Goal: Task Accomplishment & Management: Manage account settings

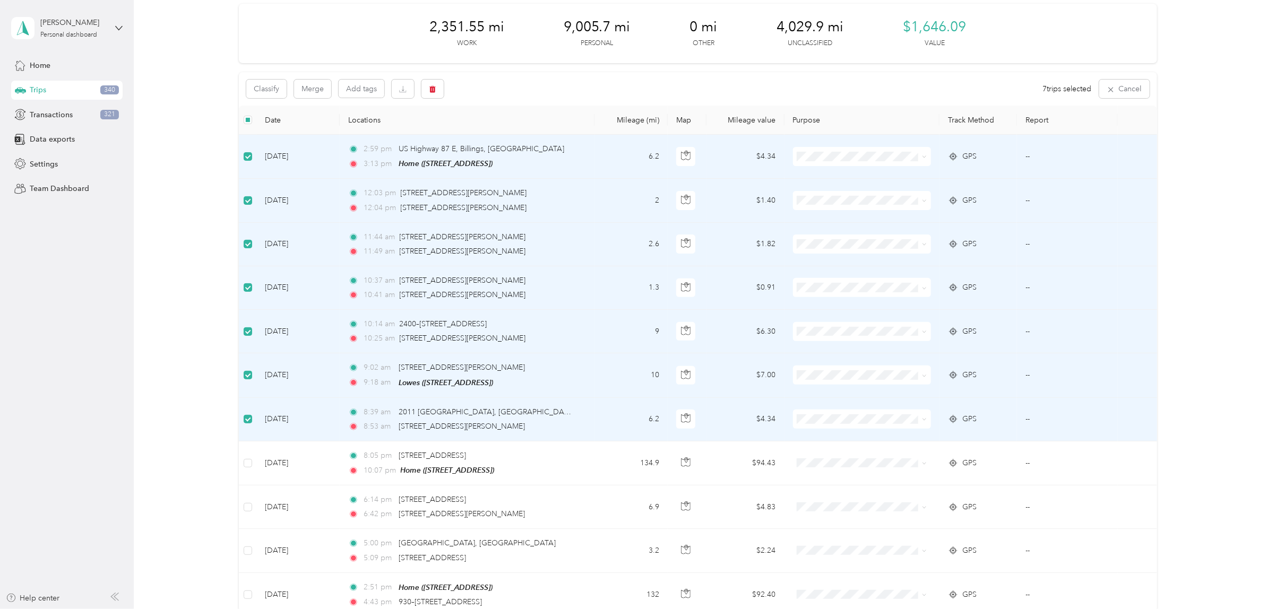
scroll to position [66, 0]
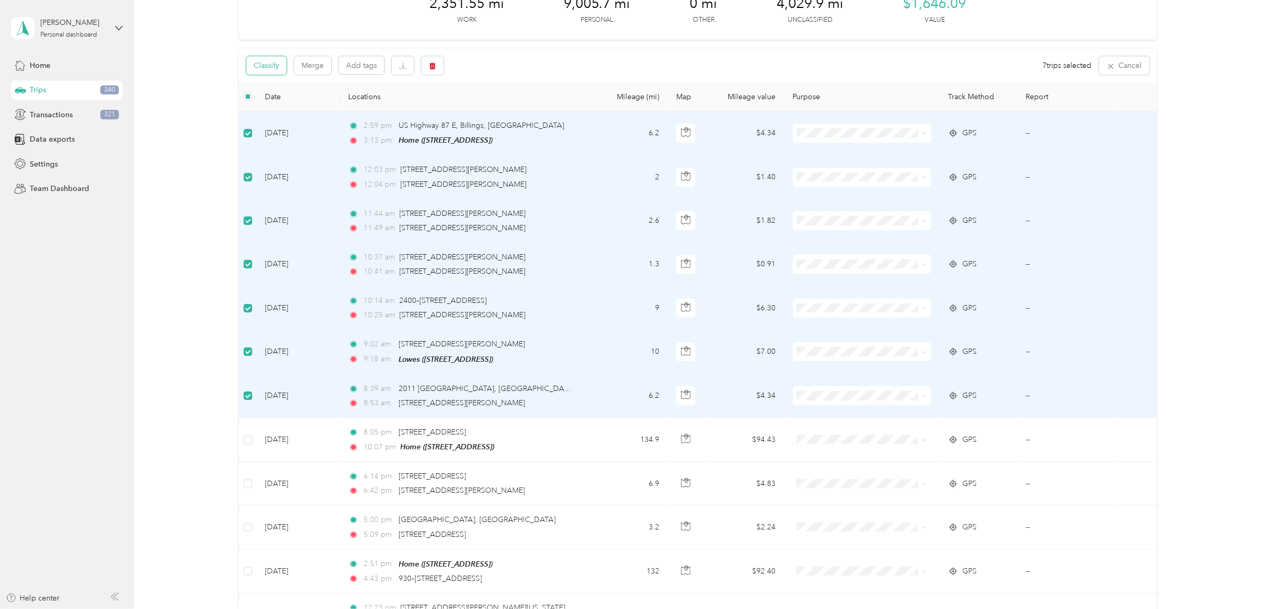
click at [275, 68] on button "Classify" at bounding box center [266, 65] width 40 height 19
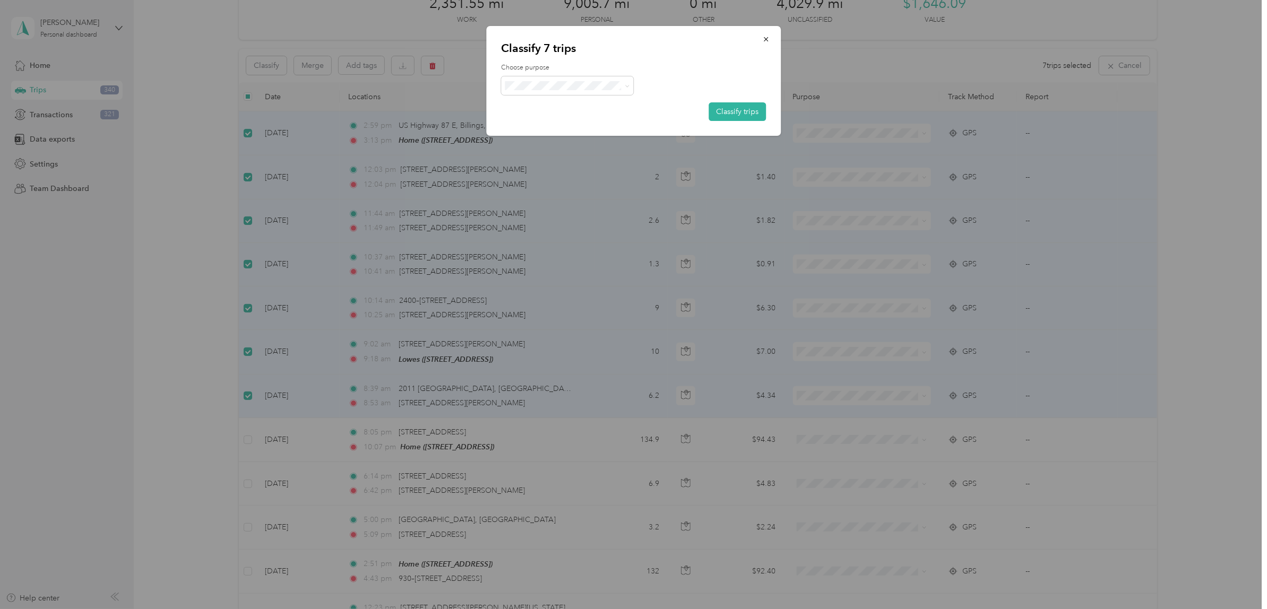
click at [538, 154] on li "[PERSON_NAME] Street Rental" at bounding box center [573, 160] width 144 height 19
click at [750, 110] on button "Classify trips" at bounding box center [736, 111] width 57 height 19
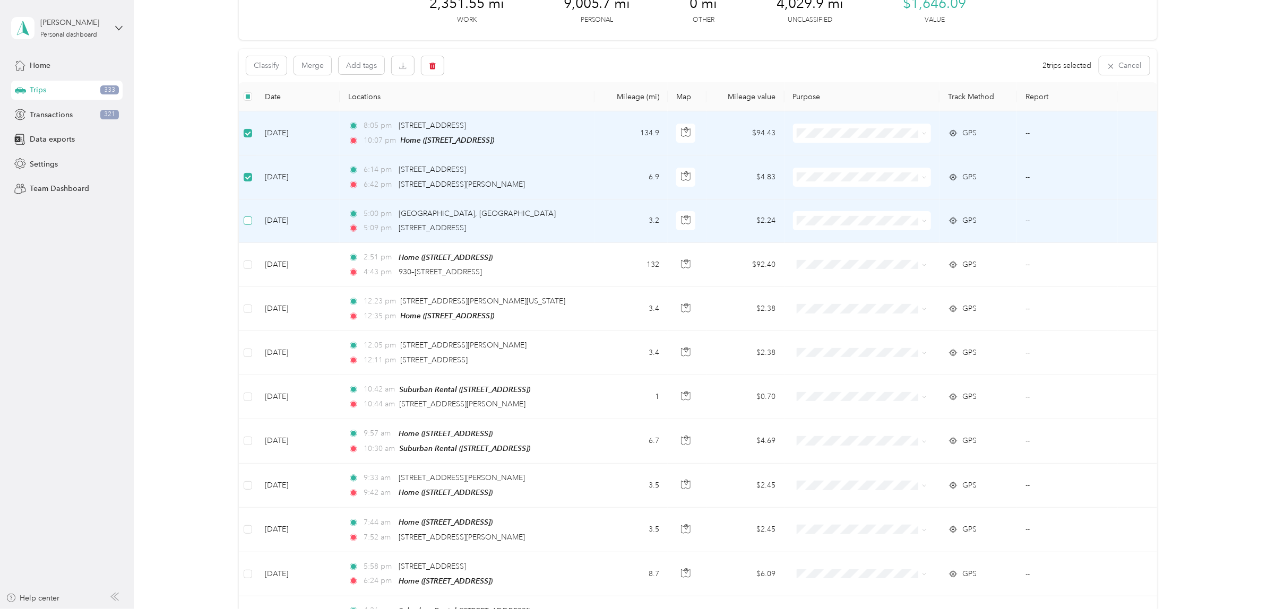
click at [246, 226] on label at bounding box center [248, 221] width 8 height 12
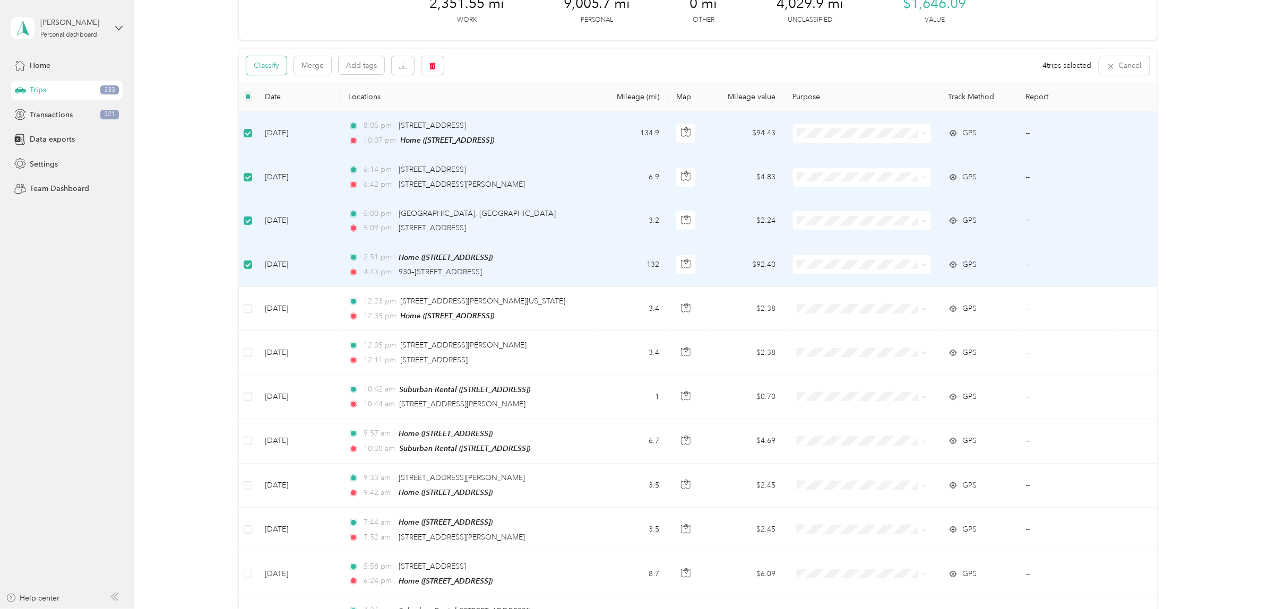
click at [266, 62] on button "Classify" at bounding box center [266, 65] width 40 height 19
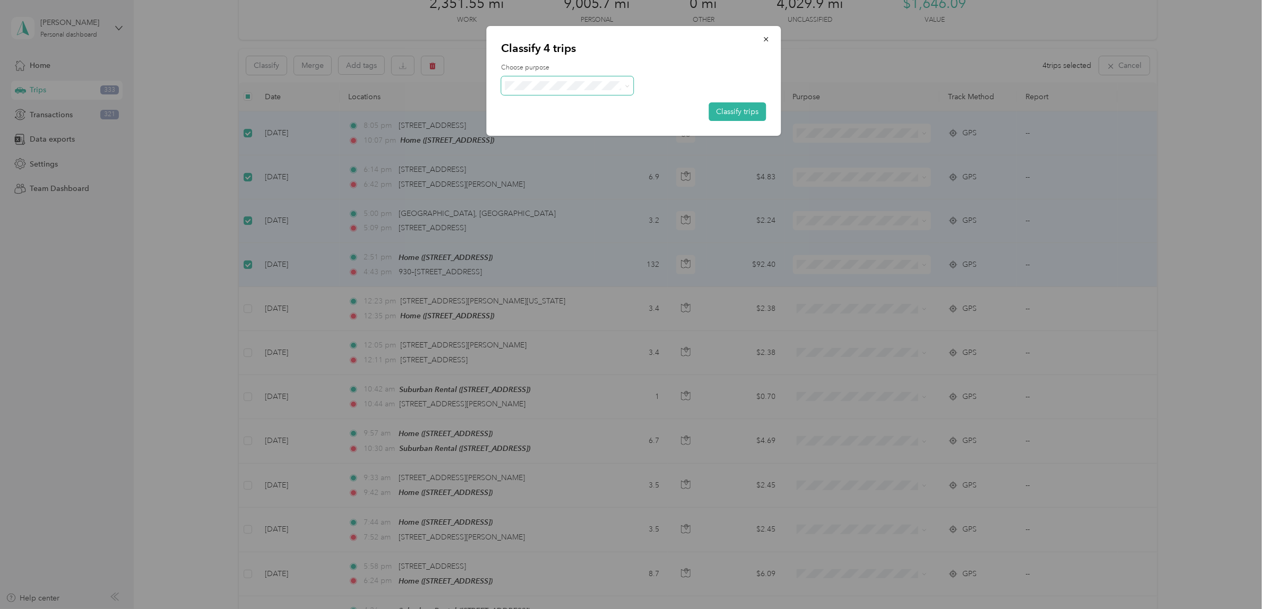
click at [530, 78] on span at bounding box center [567, 85] width 133 height 19
click at [544, 126] on span "Personal" at bounding box center [588, 123] width 123 height 11
click at [742, 114] on button "Classify trips" at bounding box center [736, 111] width 57 height 19
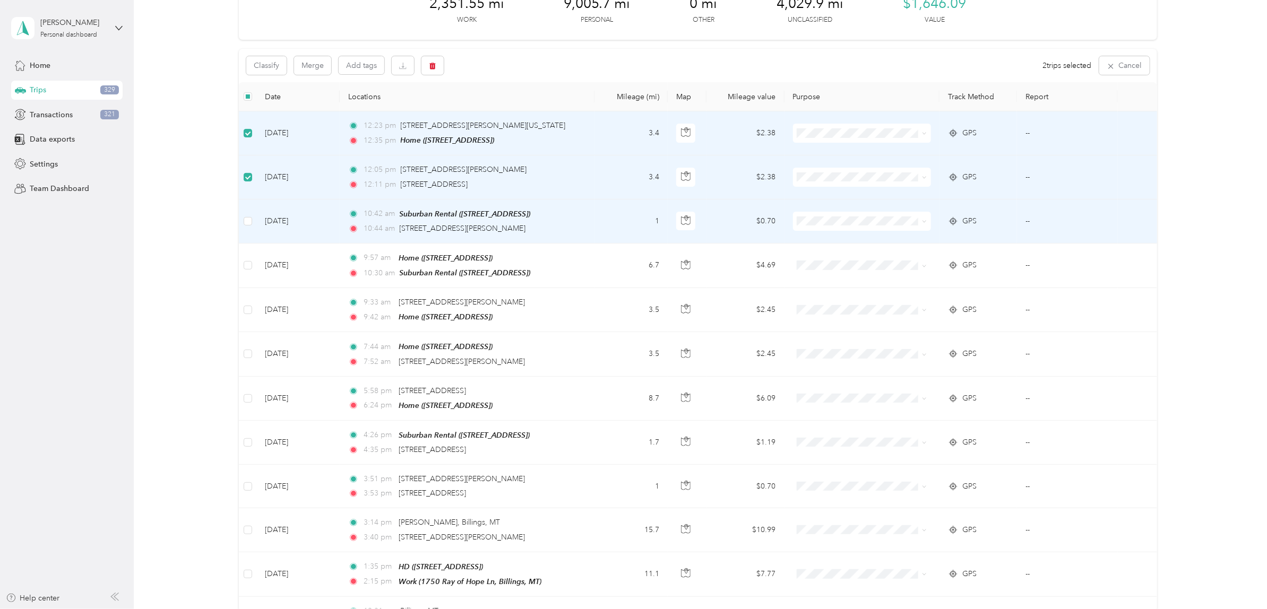
click at [242, 221] on td at bounding box center [248, 222] width 18 height 44
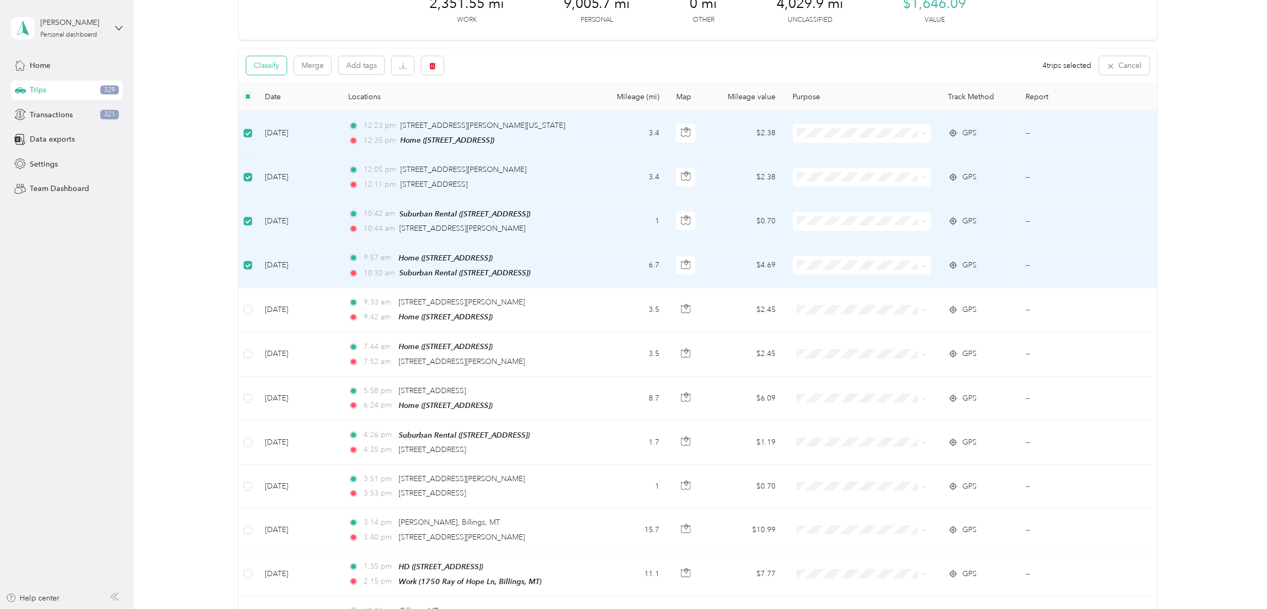
click at [273, 68] on button "Classify" at bounding box center [266, 65] width 40 height 19
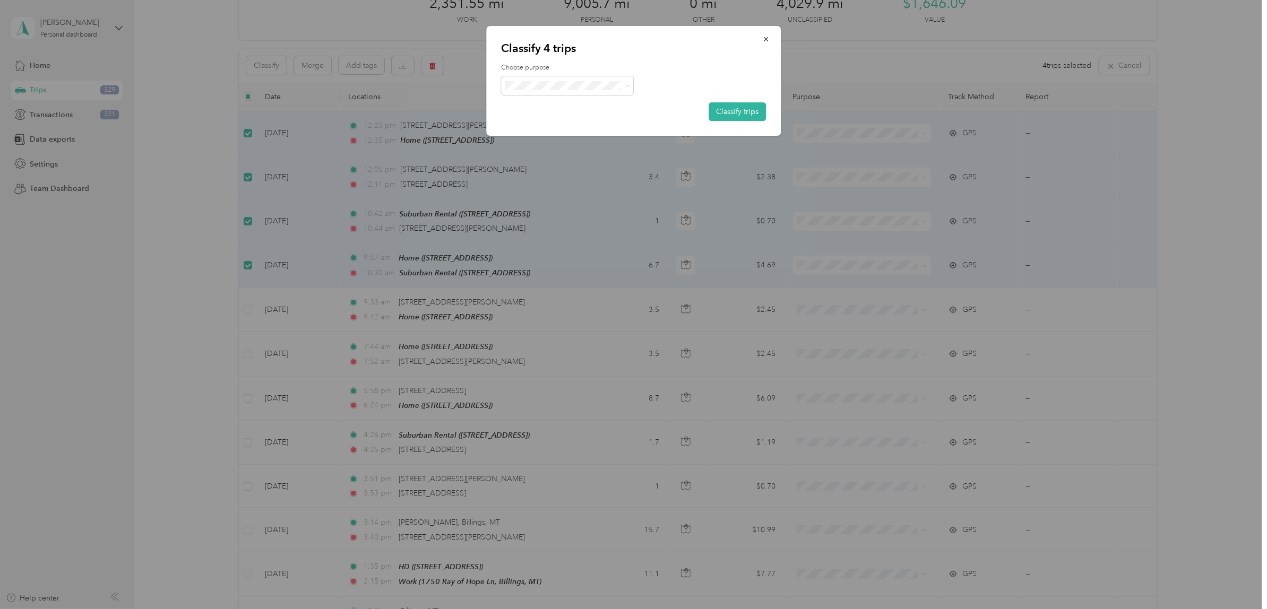
click at [543, 162] on span "[PERSON_NAME] Street Rental" at bounding box center [582, 160] width 110 height 11
click at [750, 113] on button "Classify trips" at bounding box center [736, 111] width 57 height 19
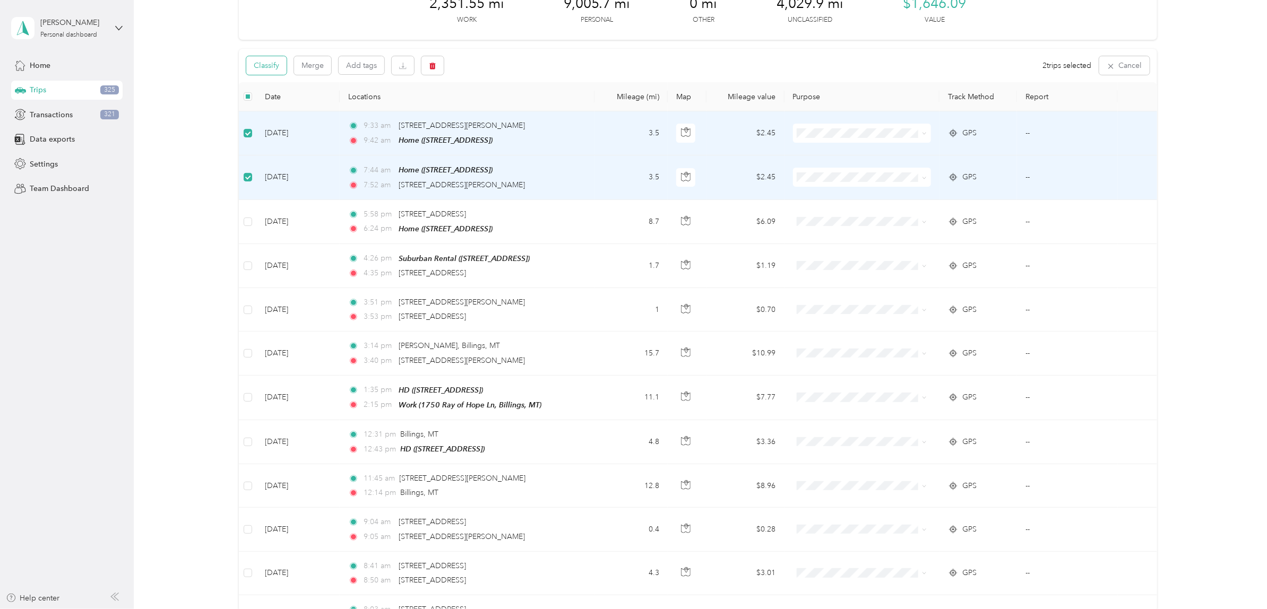
click at [271, 68] on button "Classify" at bounding box center [266, 65] width 40 height 19
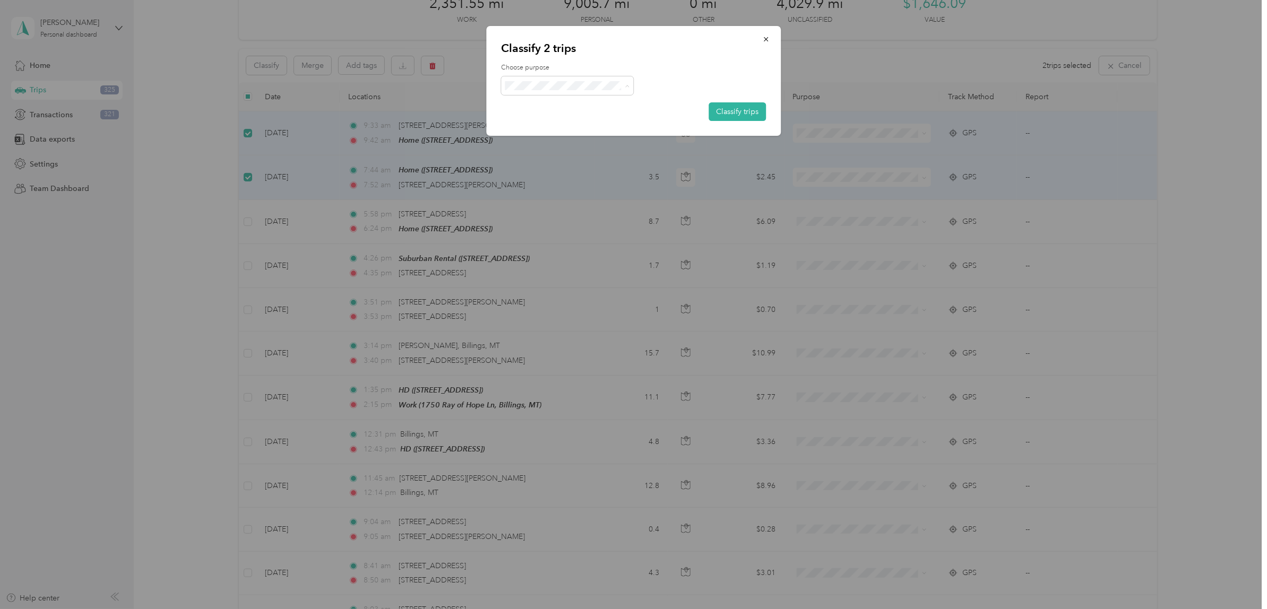
click at [548, 195] on span "Kt Sprinklers" at bounding box center [588, 197] width 123 height 11
click at [749, 112] on button "Classify trips" at bounding box center [736, 111] width 57 height 19
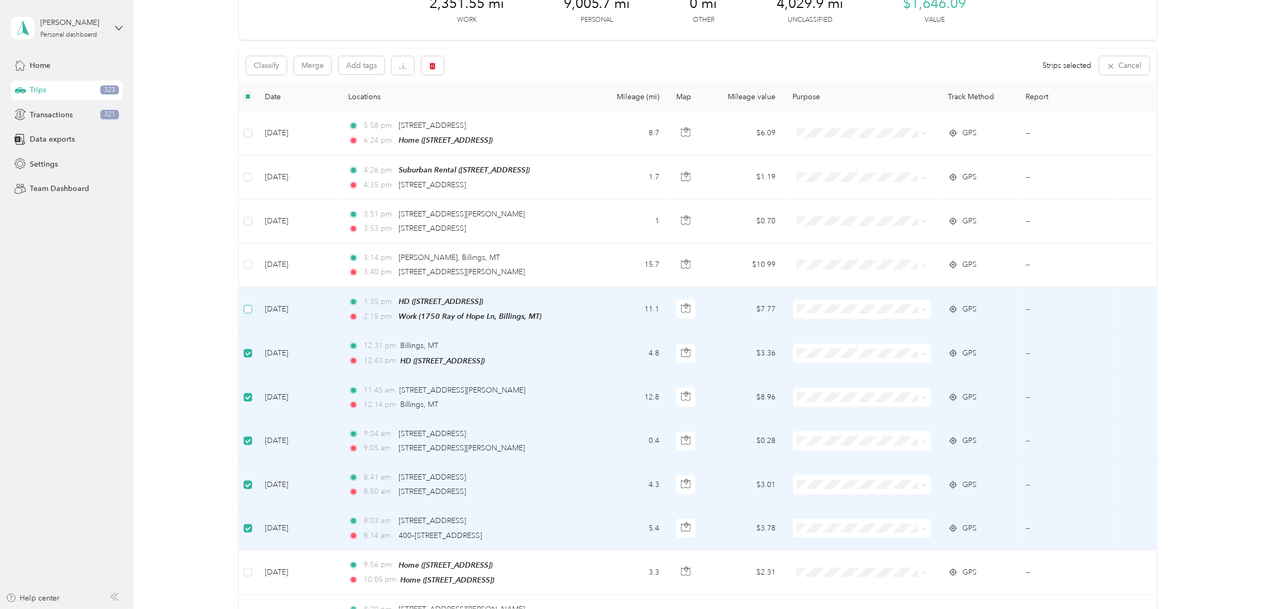
click at [245, 304] on label at bounding box center [248, 310] width 8 height 12
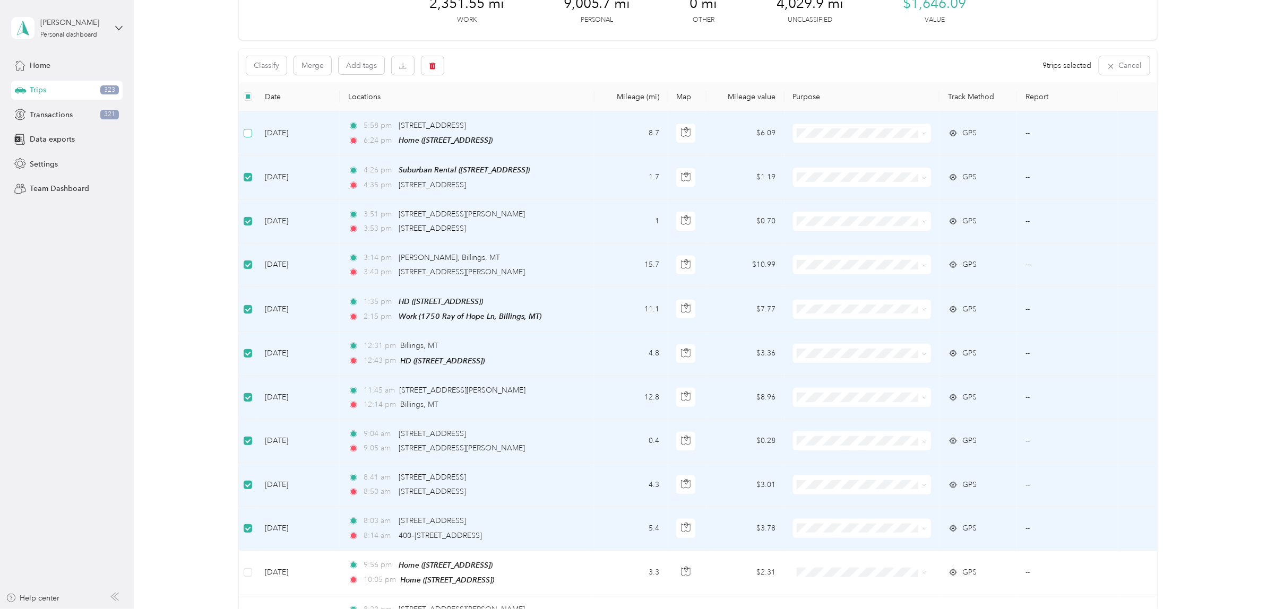
click at [248, 139] on td at bounding box center [248, 133] width 18 height 44
click at [258, 51] on div "Classify Merge Add tags 10 trips selected Cancel" at bounding box center [698, 65] width 918 height 33
click at [263, 63] on button "Classify" at bounding box center [266, 65] width 40 height 19
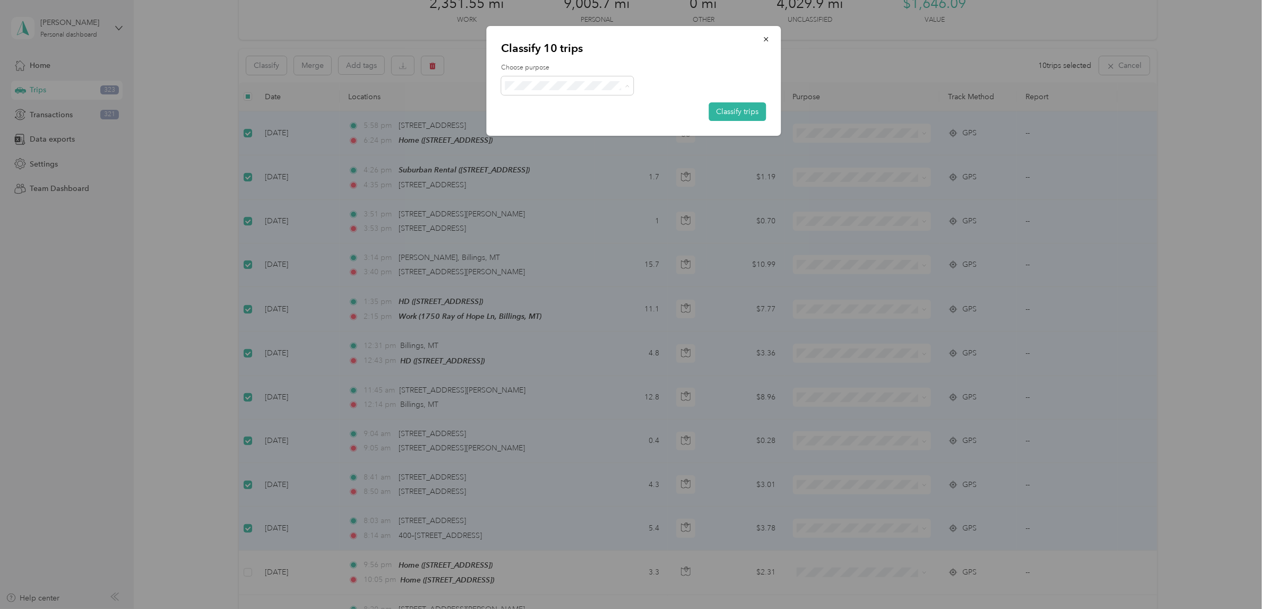
click at [564, 159] on span "[PERSON_NAME] Street Rental" at bounding box center [582, 160] width 110 height 11
click at [751, 112] on button "Classify trips" at bounding box center [736, 111] width 57 height 19
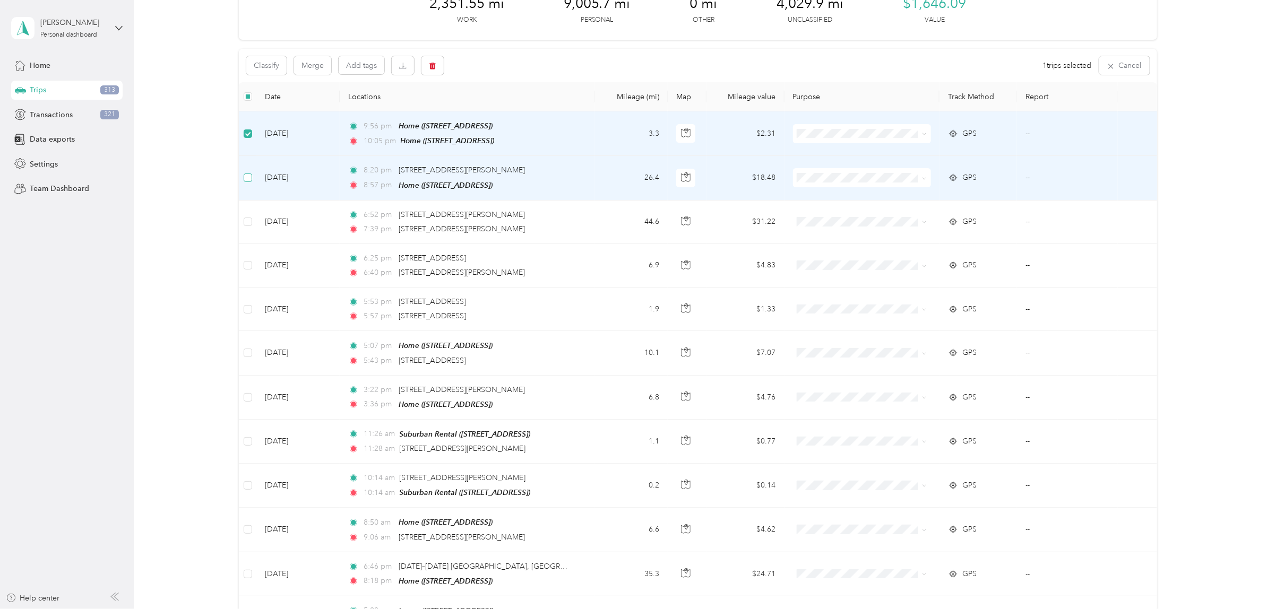
click at [244, 182] on label at bounding box center [248, 178] width 8 height 12
click at [258, 59] on button "Classify" at bounding box center [266, 65] width 40 height 19
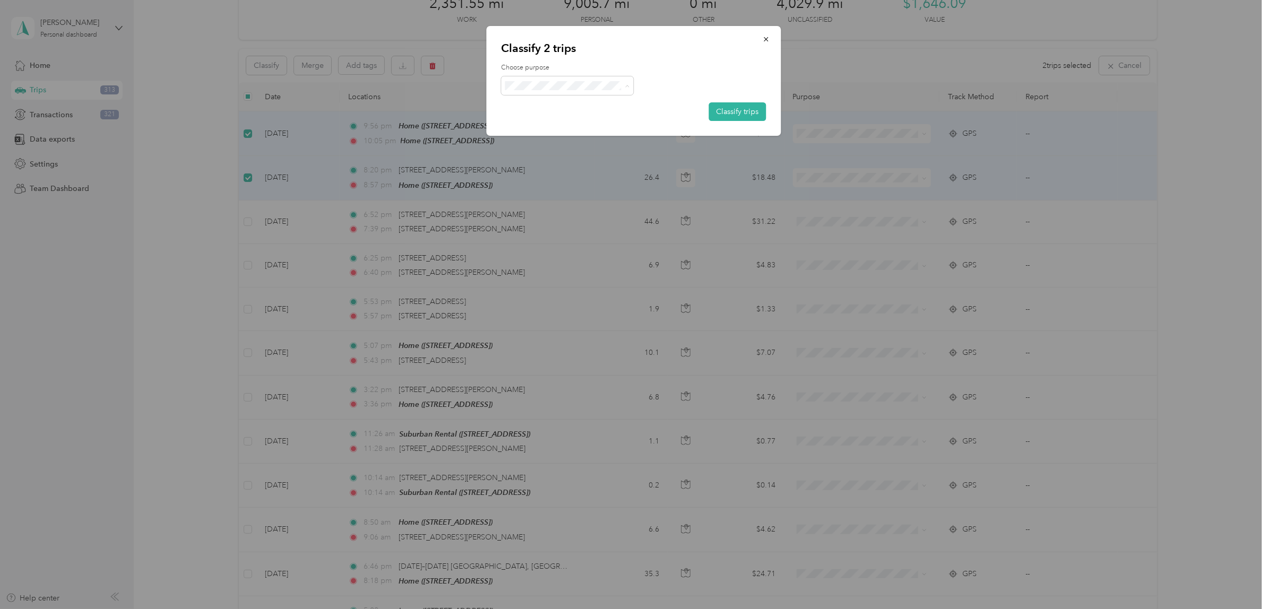
click at [545, 124] on span "Personal" at bounding box center [588, 123] width 123 height 11
click at [751, 117] on button "Classify trips" at bounding box center [736, 111] width 57 height 19
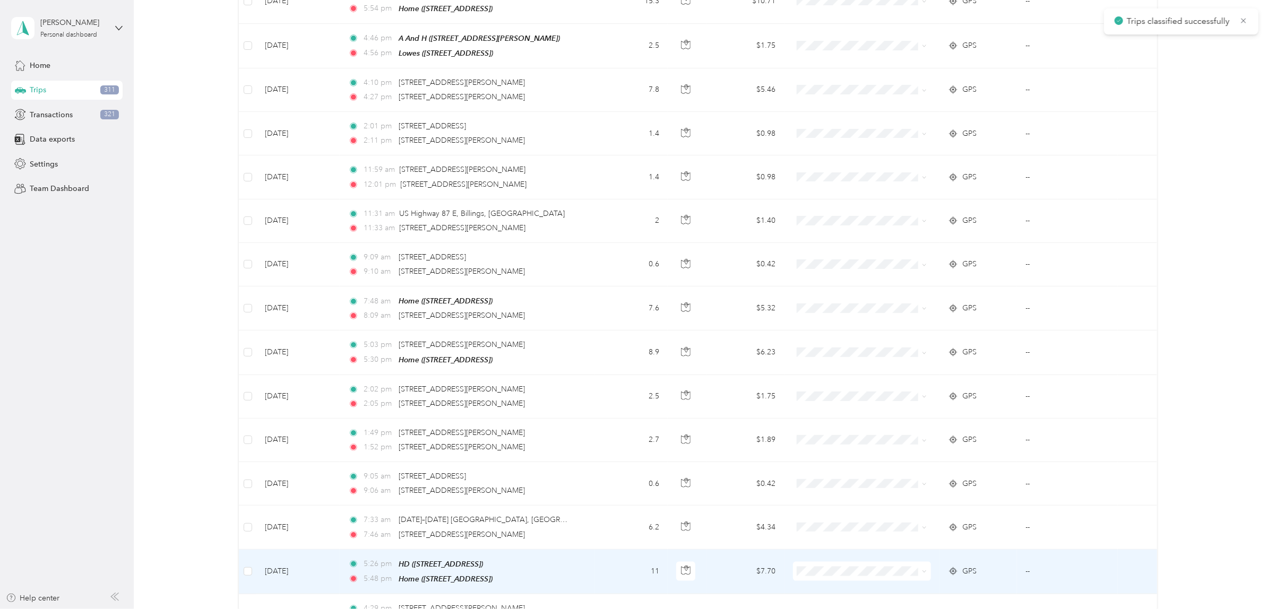
scroll to position [847, 0]
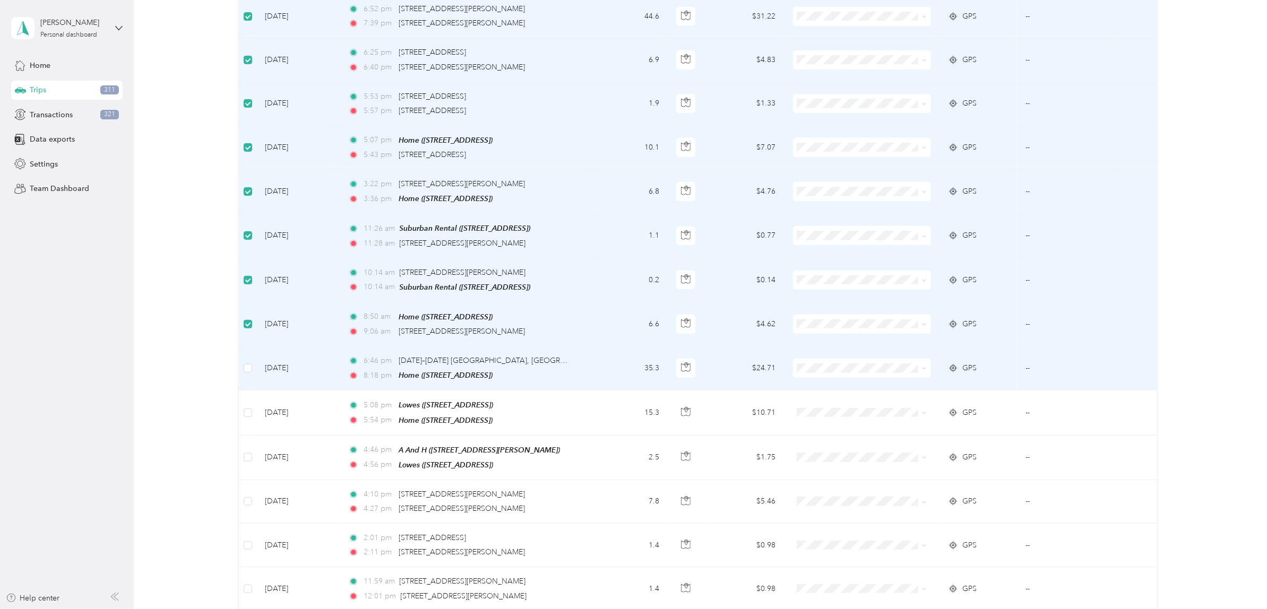
scroll to position [184, 0]
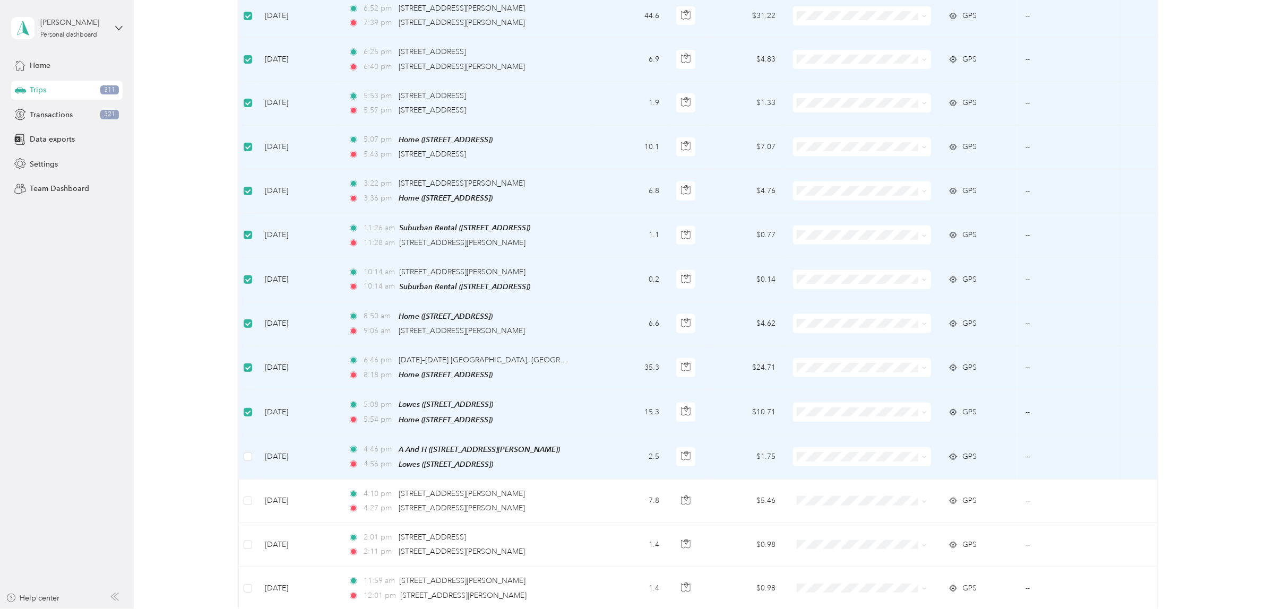
click at [248, 460] on td at bounding box center [248, 457] width 18 height 45
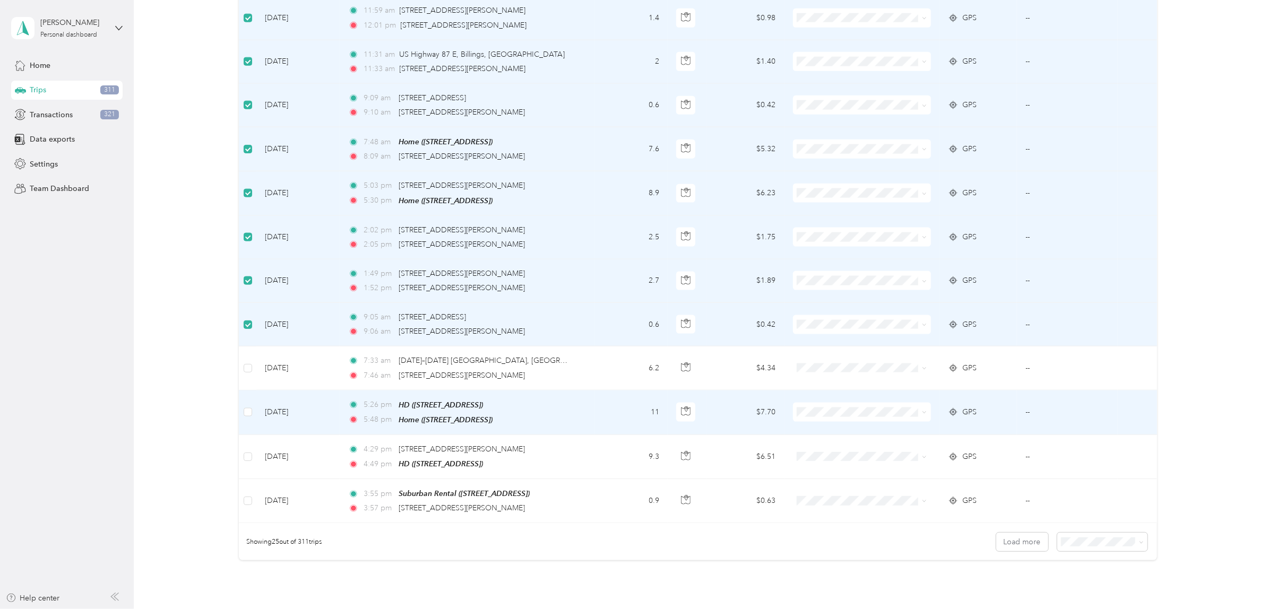
scroll to position [714, 0]
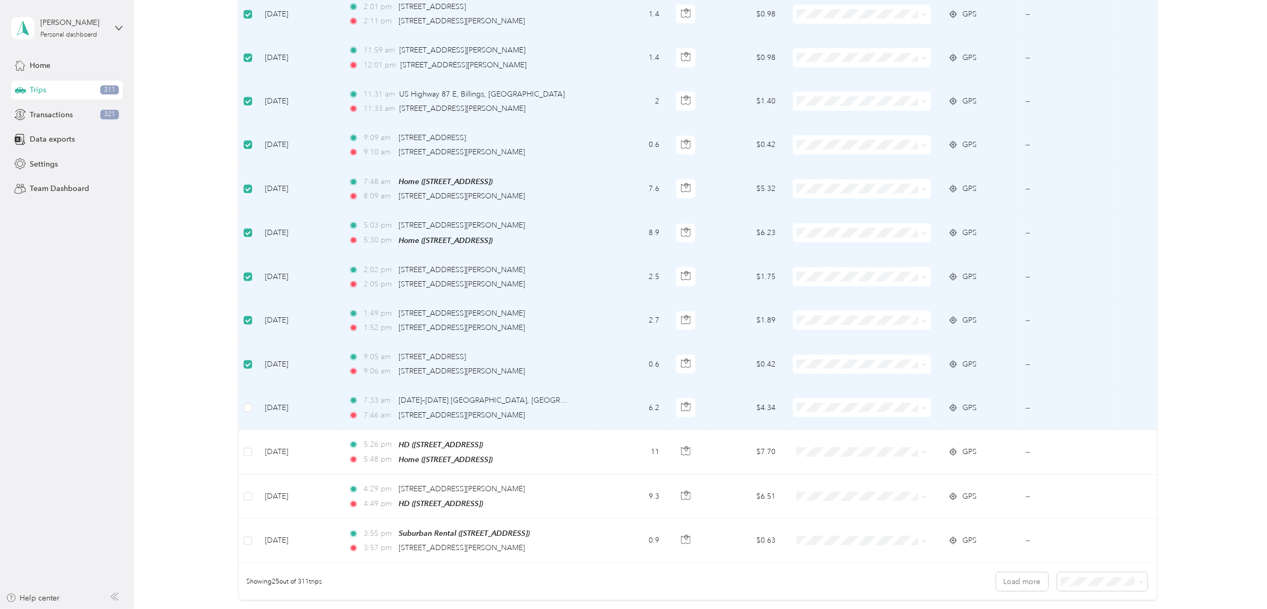
click at [253, 408] on td at bounding box center [248, 408] width 18 height 44
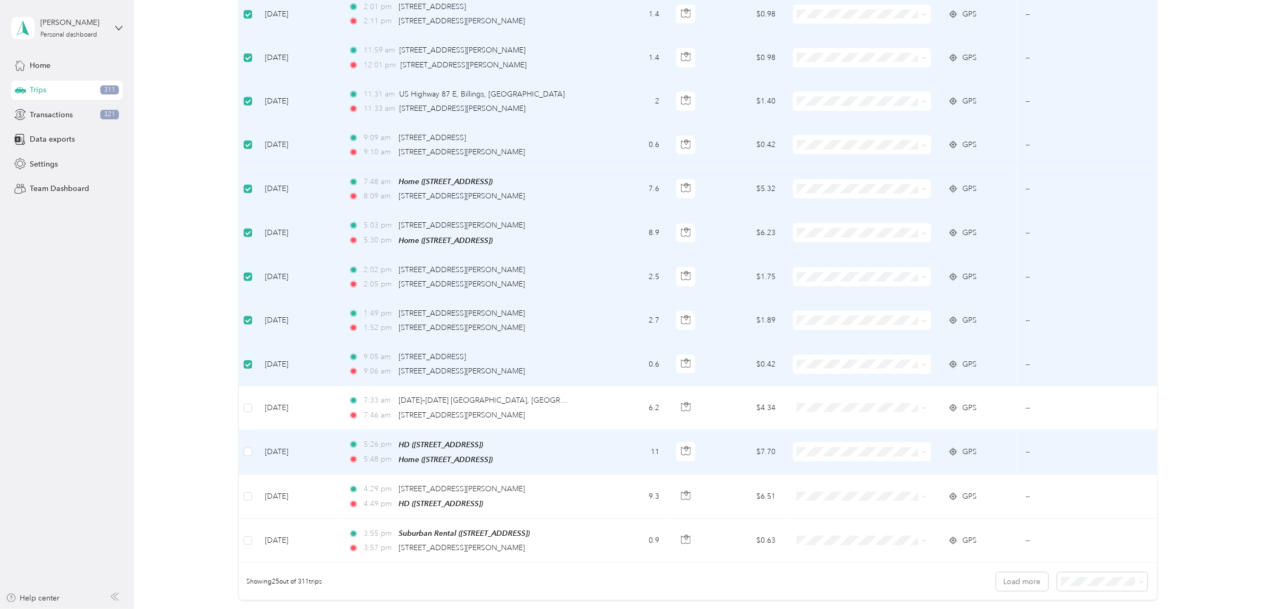
click at [255, 442] on td at bounding box center [248, 452] width 18 height 45
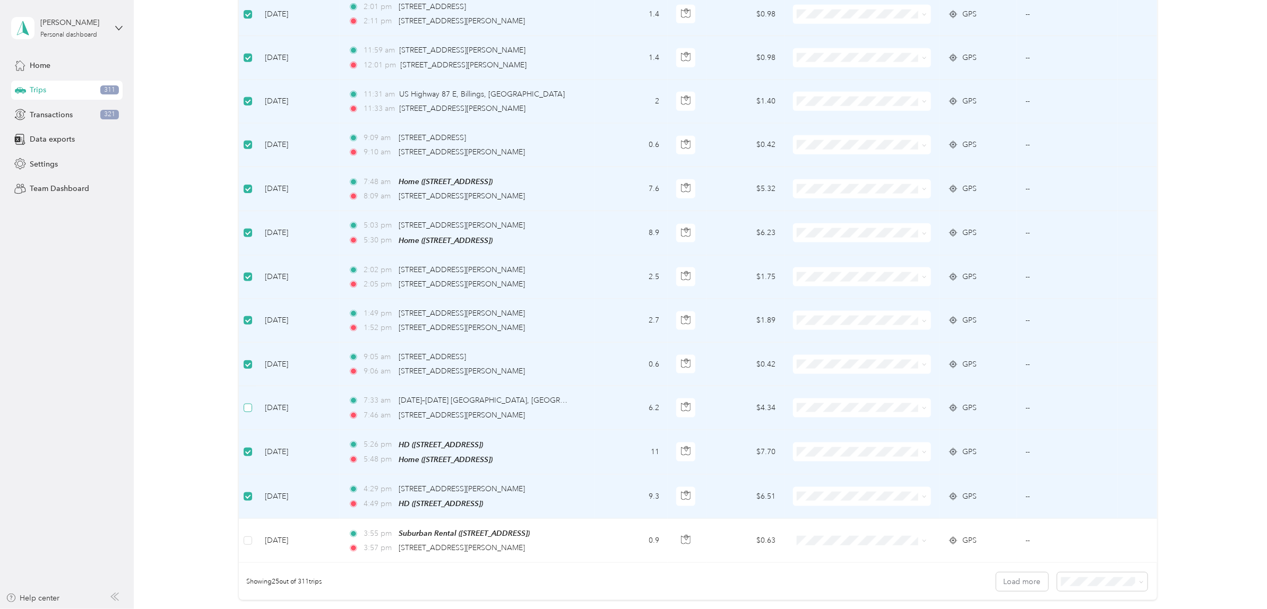
click at [248, 409] on label at bounding box center [248, 408] width 8 height 12
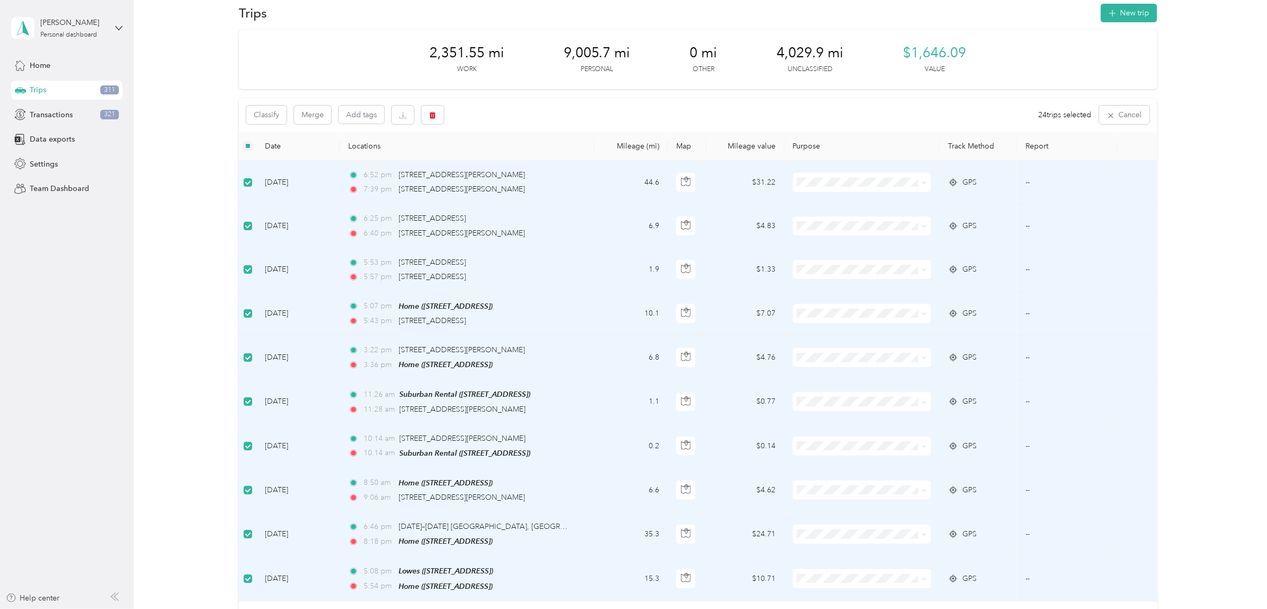
scroll to position [0, 0]
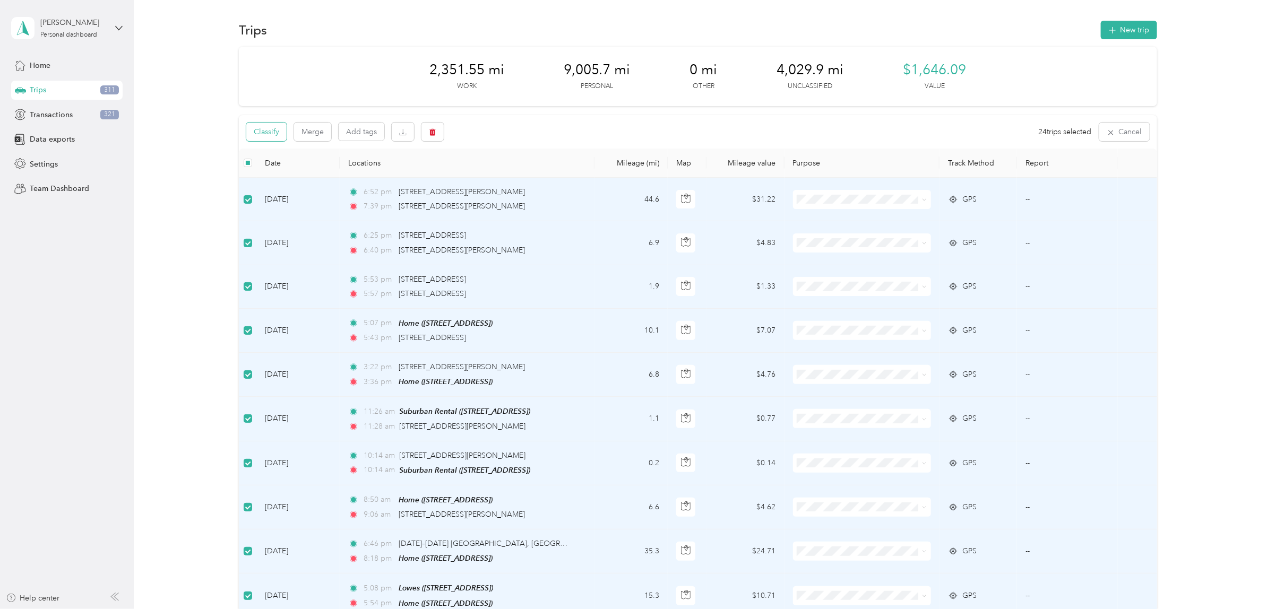
click at [264, 136] on button "Classify" at bounding box center [266, 132] width 40 height 19
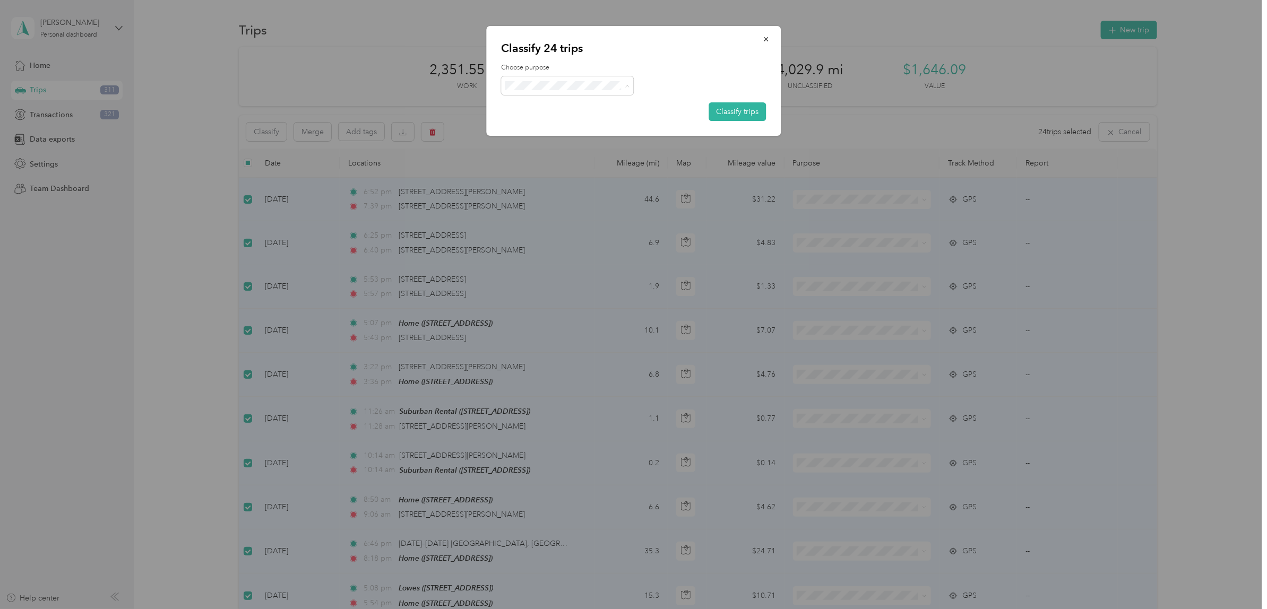
click at [577, 162] on span "[PERSON_NAME] Street Rental" at bounding box center [582, 160] width 110 height 11
click at [741, 113] on button "Classify trips" at bounding box center [736, 111] width 57 height 19
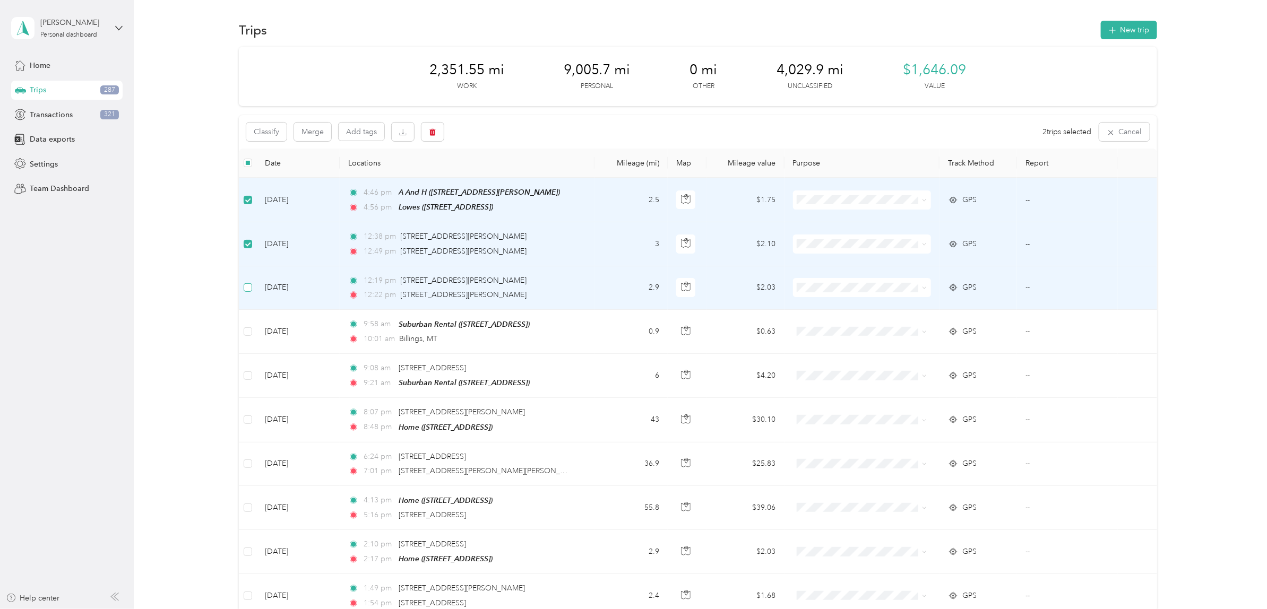
click at [246, 291] on label at bounding box center [248, 288] width 8 height 12
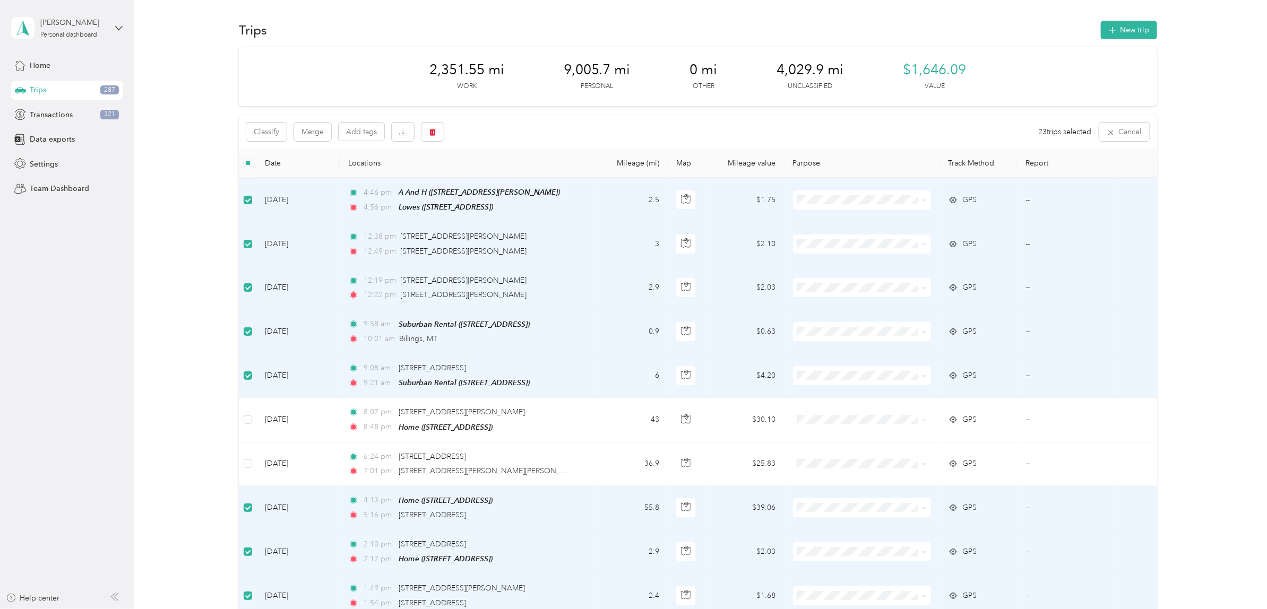
click at [247, 492] on td at bounding box center [248, 508] width 18 height 44
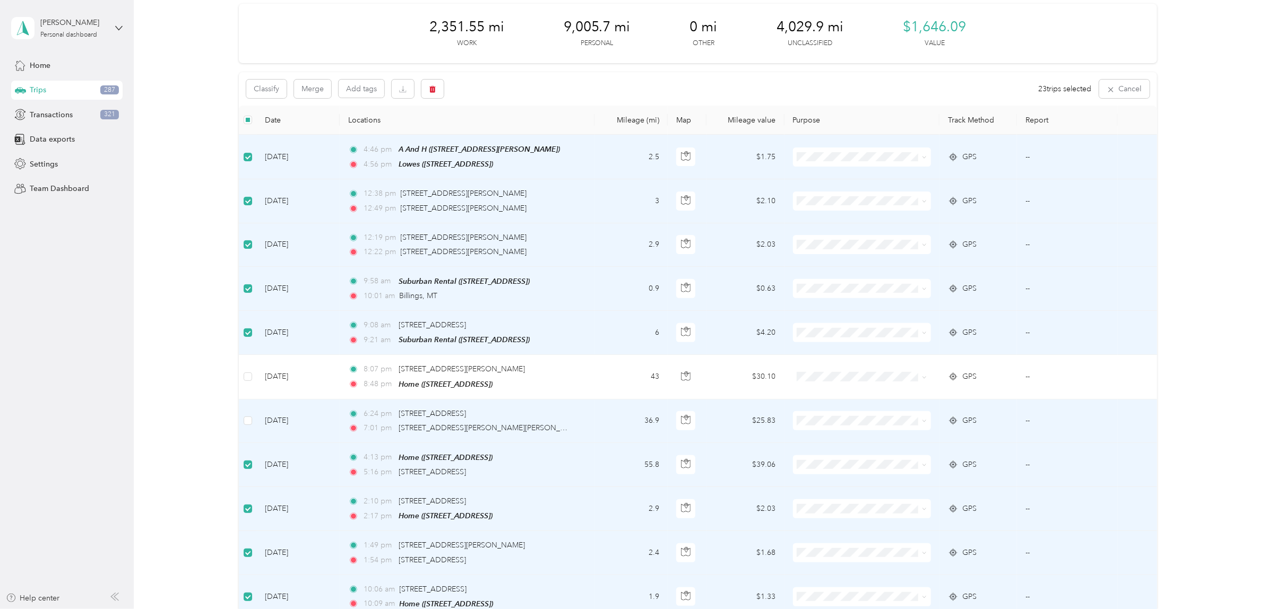
scroll to position [66, 0]
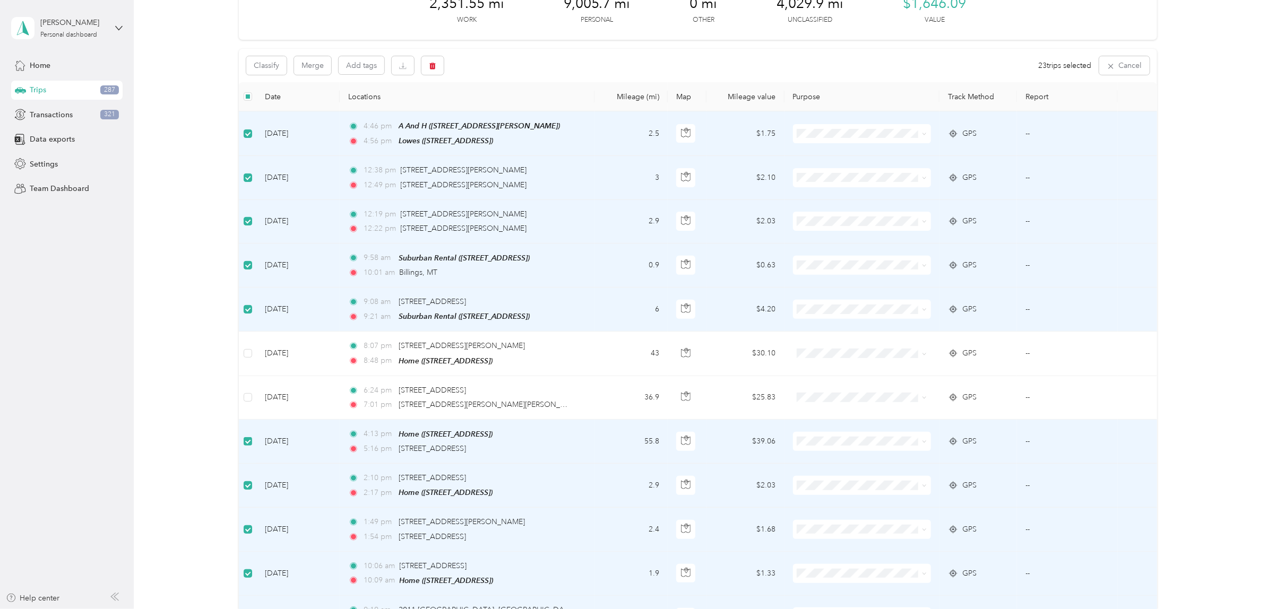
click at [244, 444] on label at bounding box center [248, 442] width 8 height 12
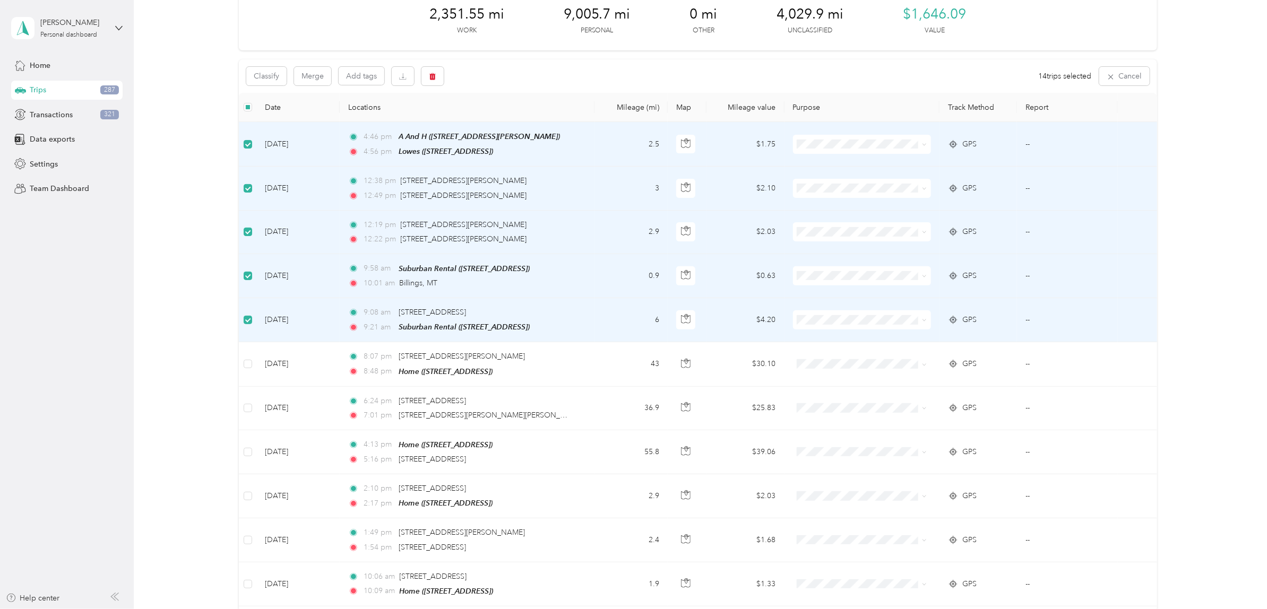
scroll to position [0, 0]
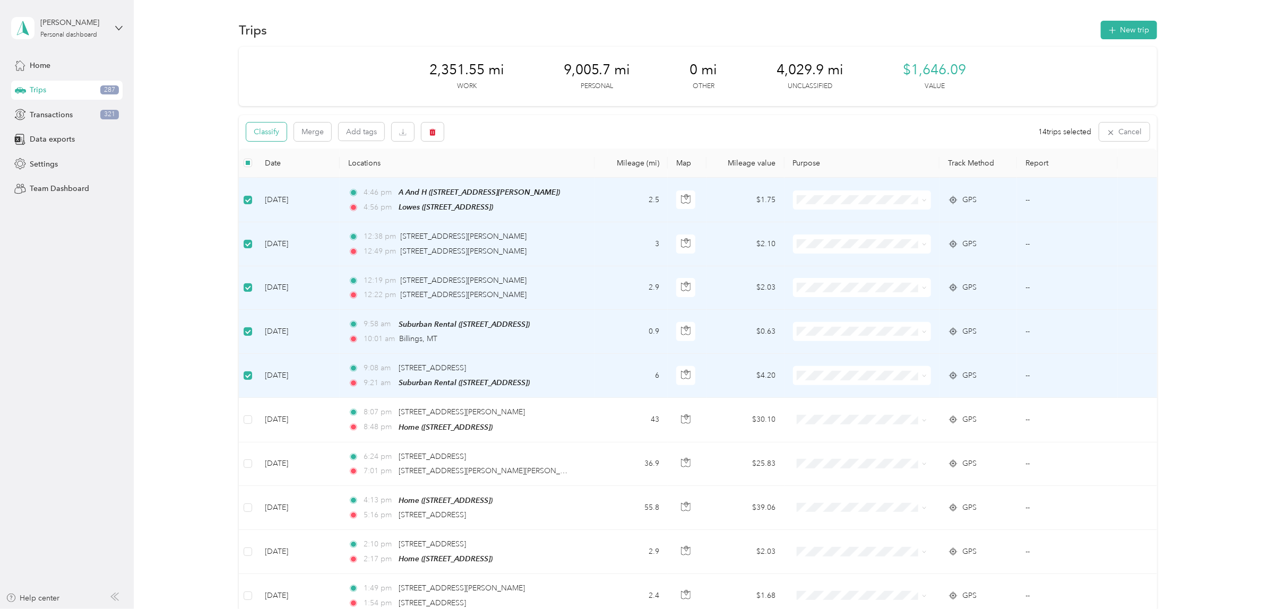
click at [279, 133] on button "Classify" at bounding box center [266, 132] width 40 height 19
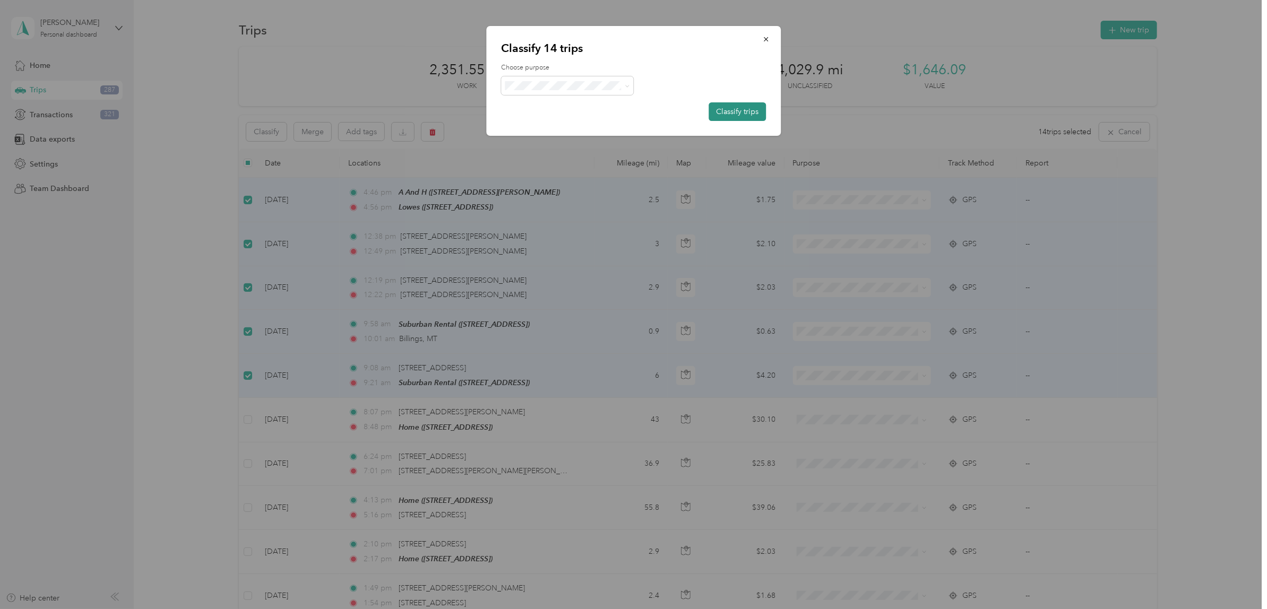
click at [727, 113] on button "Classify trips" at bounding box center [736, 111] width 57 height 19
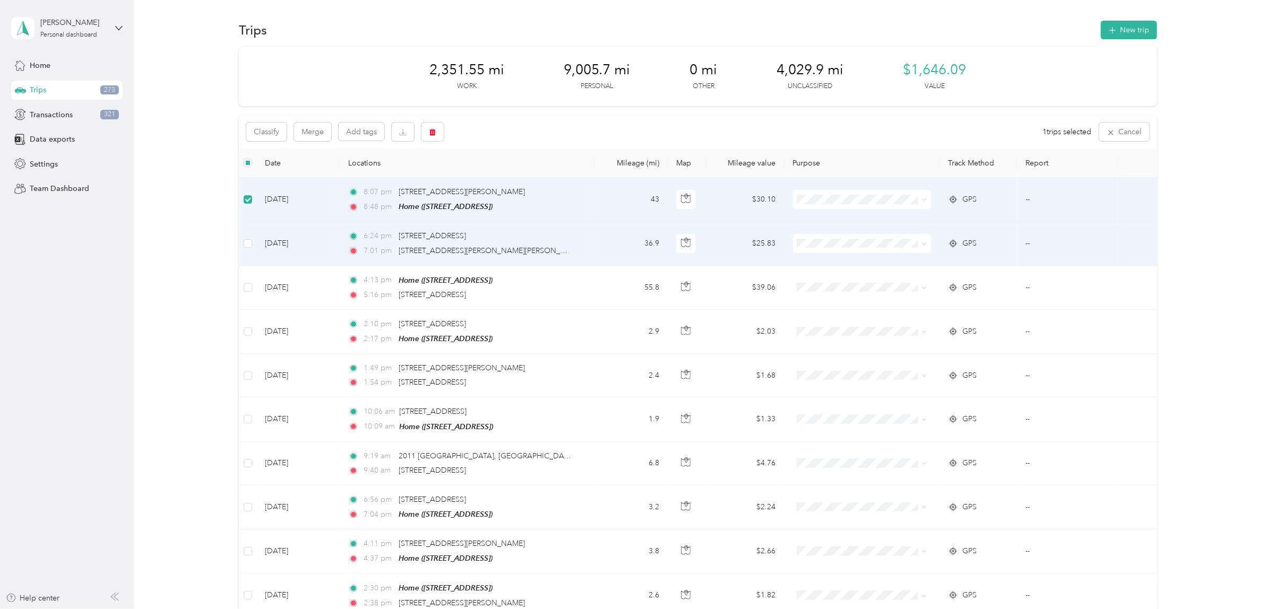
click at [243, 233] on td at bounding box center [248, 244] width 18 height 44
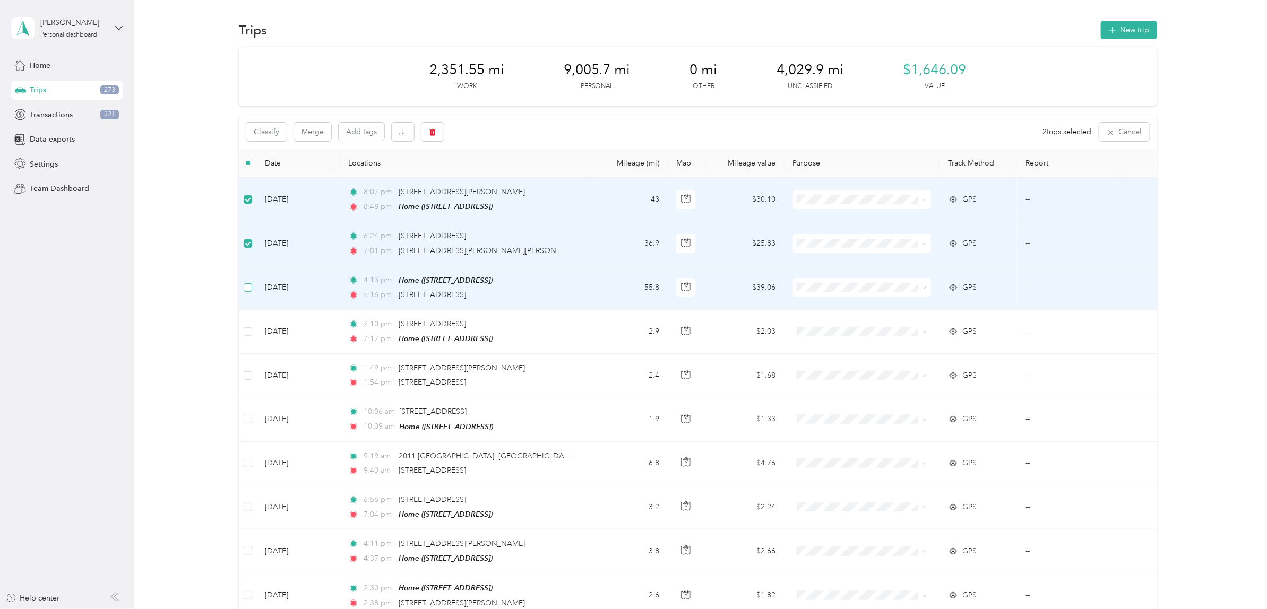
click at [245, 291] on label at bounding box center [248, 288] width 8 height 12
click at [257, 130] on button "Classify" at bounding box center [266, 132] width 40 height 19
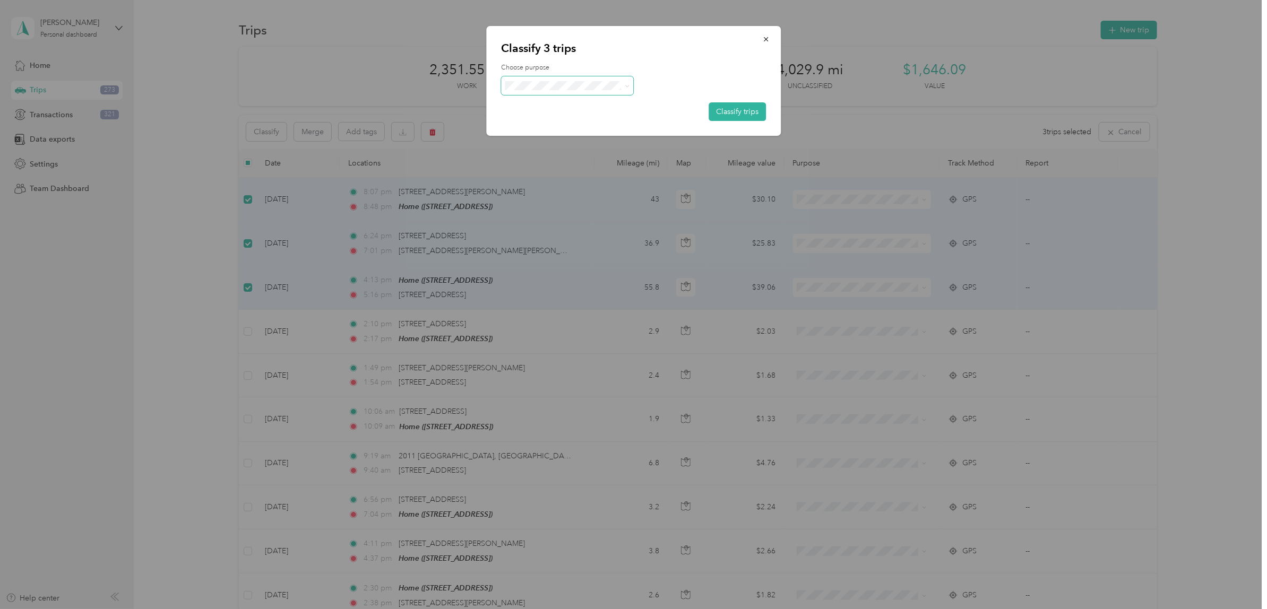
click at [559, 92] on span at bounding box center [567, 85] width 133 height 19
click at [558, 123] on span "Personal" at bounding box center [588, 123] width 123 height 11
click at [732, 110] on button "Classify trips" at bounding box center [736, 111] width 57 height 19
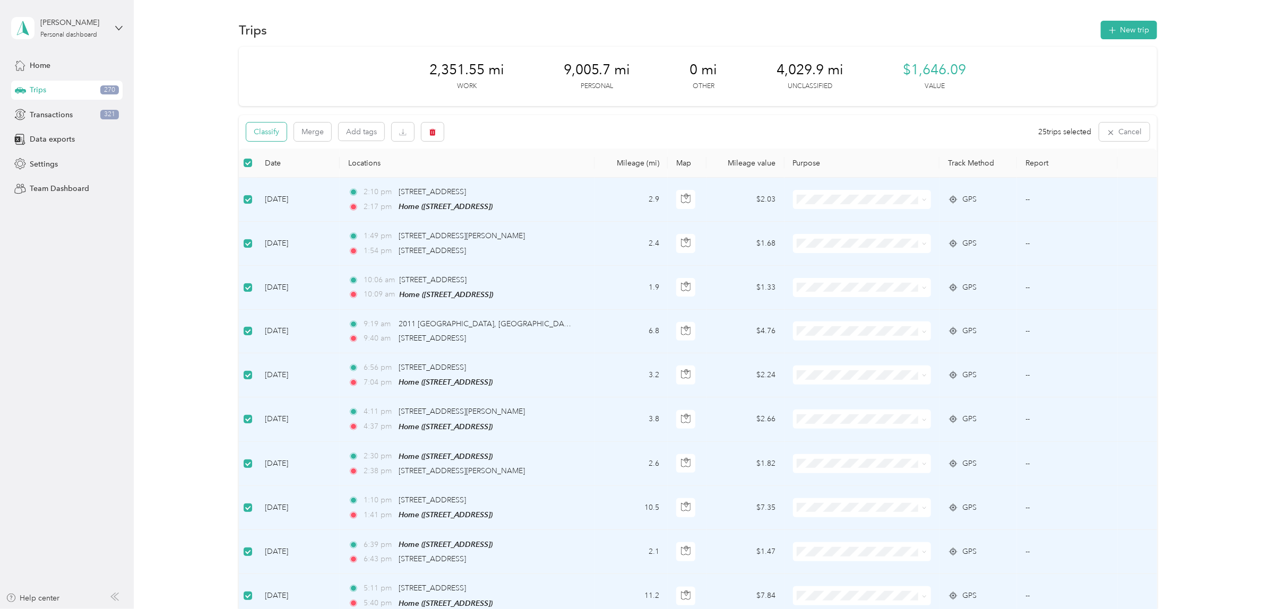
click at [269, 131] on button "Classify" at bounding box center [266, 132] width 40 height 19
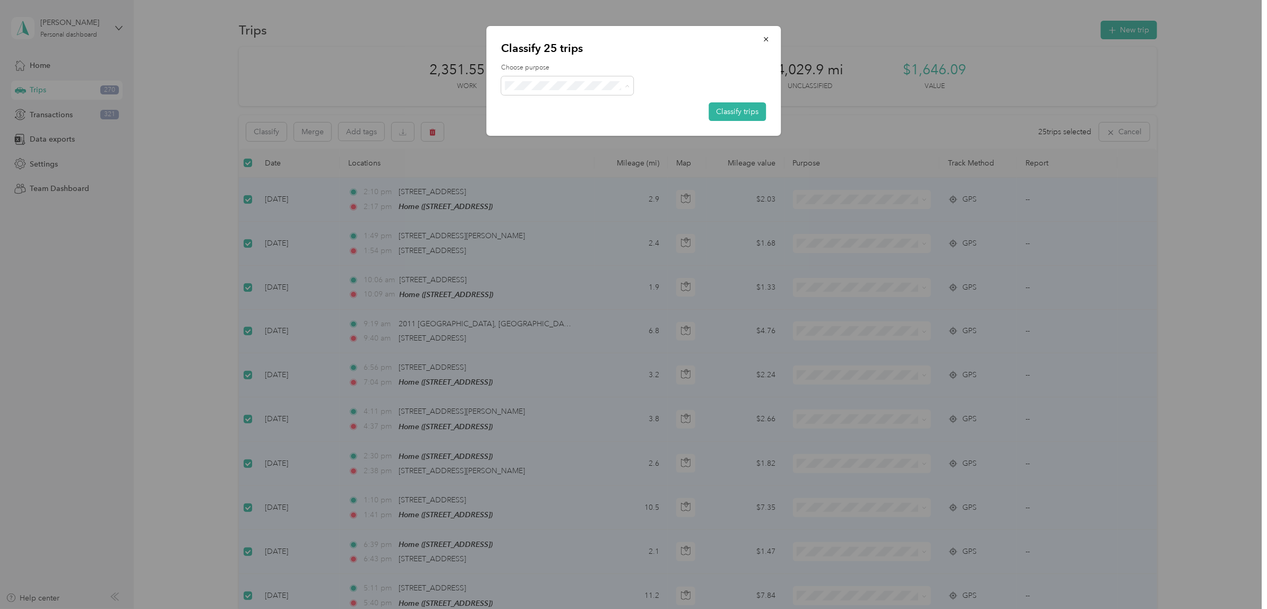
click at [552, 195] on span "Kt Sprinklers" at bounding box center [582, 197] width 110 height 11
click at [735, 112] on button "Classify trips" at bounding box center [736, 111] width 57 height 19
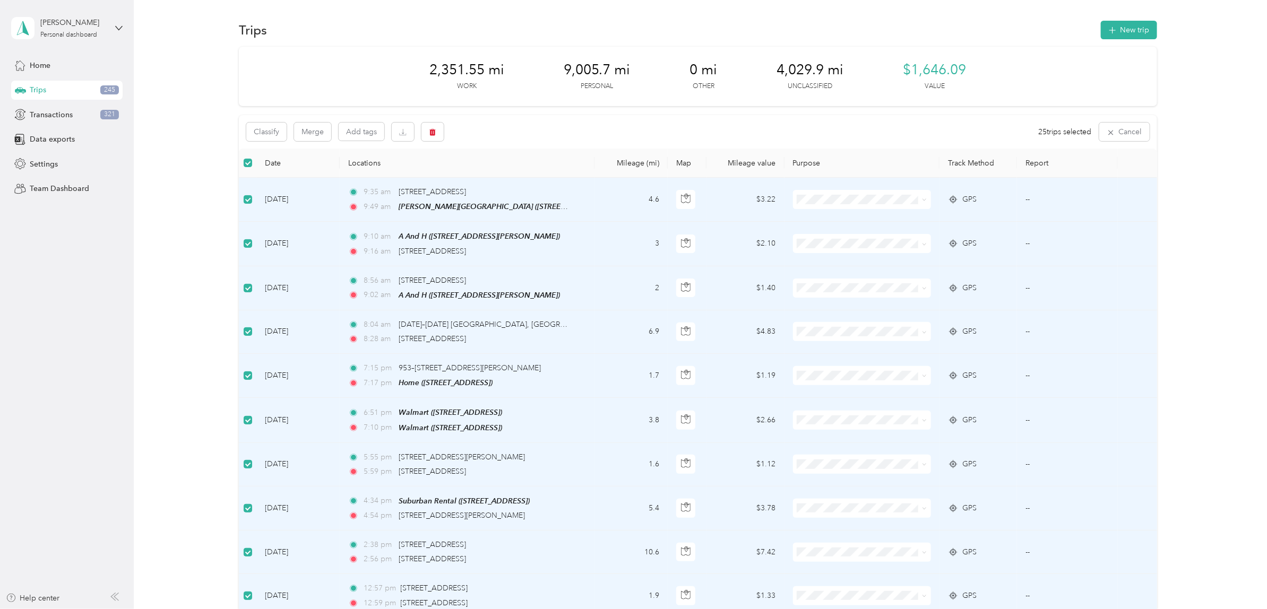
click at [240, 420] on td at bounding box center [248, 420] width 18 height 45
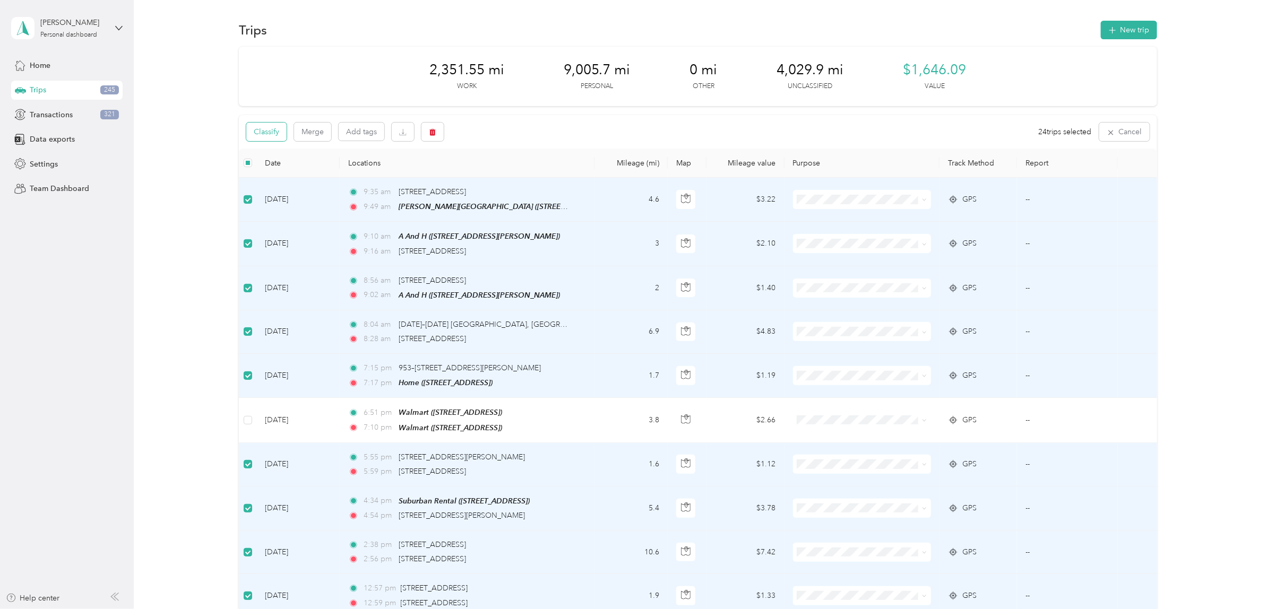
click at [264, 134] on button "Classify" at bounding box center [266, 132] width 40 height 19
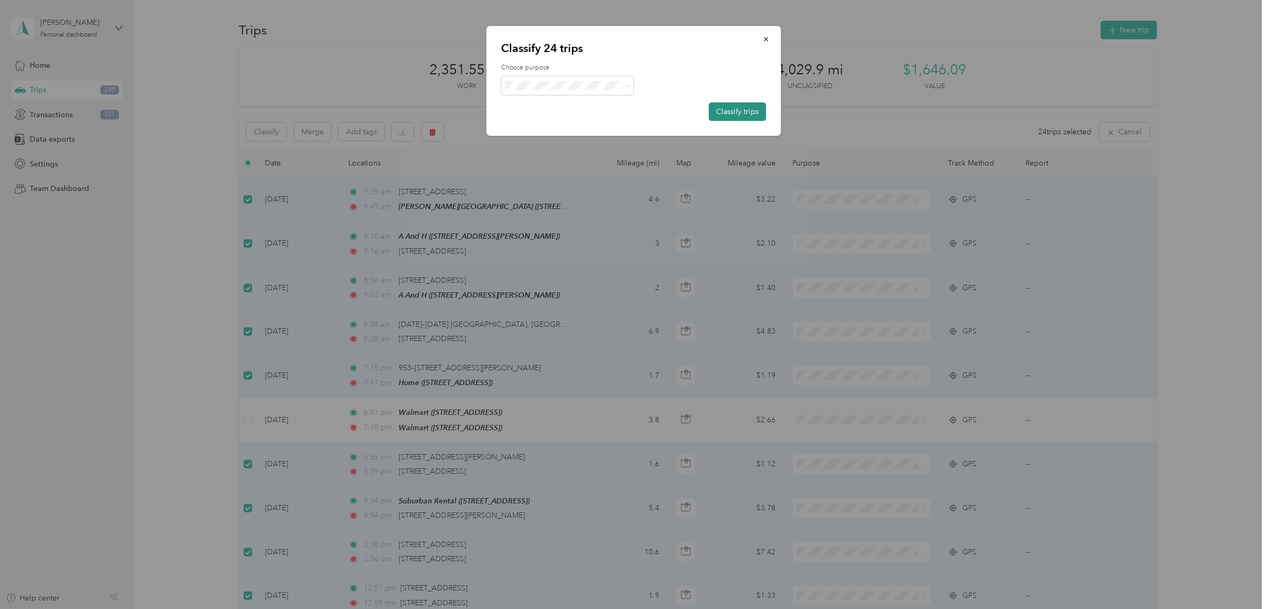
click at [757, 109] on button "Classify trips" at bounding box center [736, 111] width 57 height 19
